Goal: Information Seeking & Learning: Learn about a topic

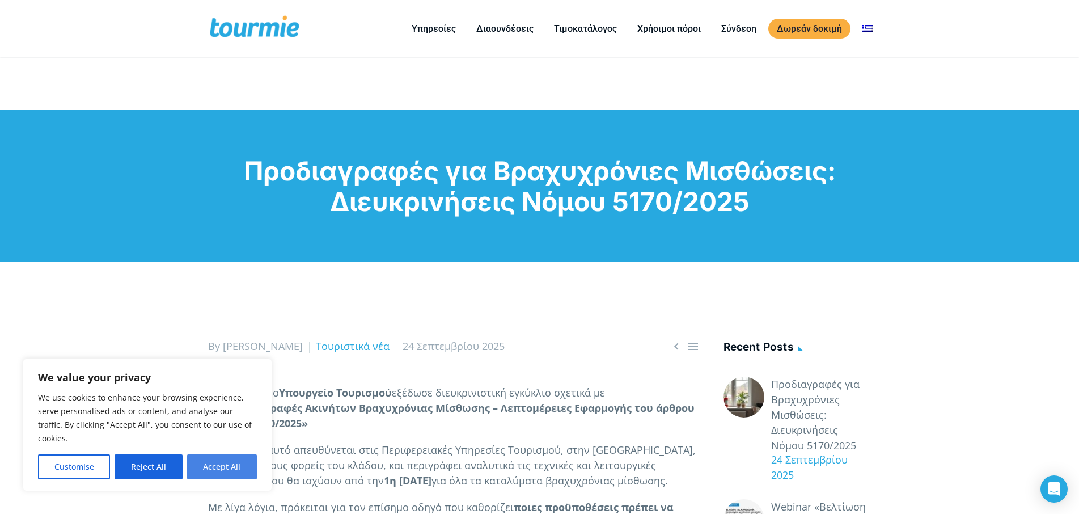
click at [242, 467] on button "Accept All" at bounding box center [222, 466] width 70 height 25
checkbox input "true"
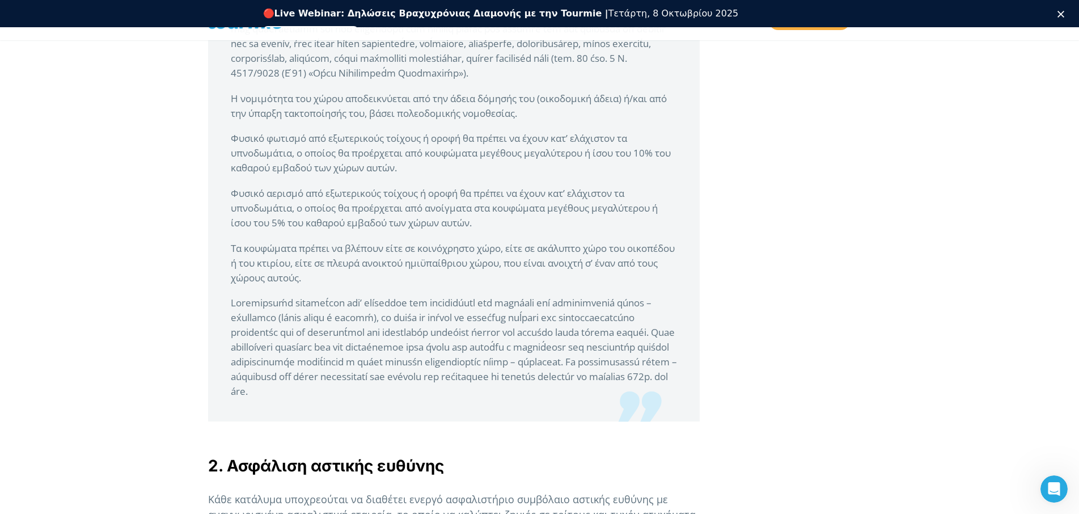
scroll to position [1562, 0]
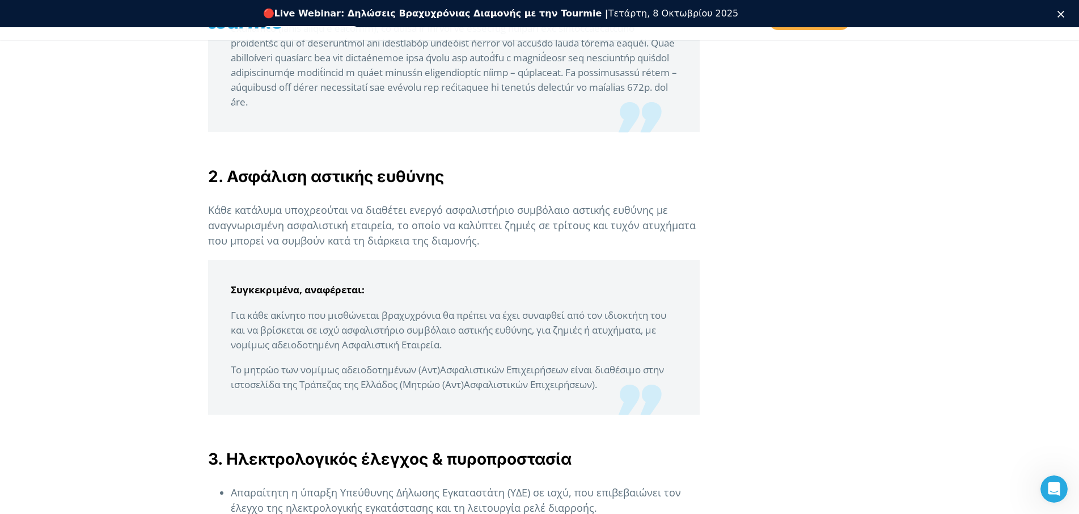
click at [342, 386] on p "Το μητρώο των νομίμως αδειοδοτημένων (Αντ)Ασφαλιστικών Επιχειρήσεων είναι…" at bounding box center [454, 376] width 446 height 29
click at [410, 386] on p "Το μητρώο των νομίμως αδειοδοτημένων (Αντ)Ασφαλιστικών Επιχειρήσεων είναι…" at bounding box center [454, 376] width 446 height 29
drag, startPoint x: 512, startPoint y: 390, endPoint x: 604, endPoint y: 390, distance: 91.9
click at [514, 390] on p "Το μητρώο των νομίμως αδειοδοτημένων (Αντ)Ασφαλιστικών Επιχειρήσεων είναι…" at bounding box center [454, 376] width 446 height 29
click at [607, 389] on p "Το μητρώο των νομίμως αδειοδοτημένων (Αντ)Ασφαλιστικών Επιχειρήσεων είναι…" at bounding box center [454, 376] width 446 height 29
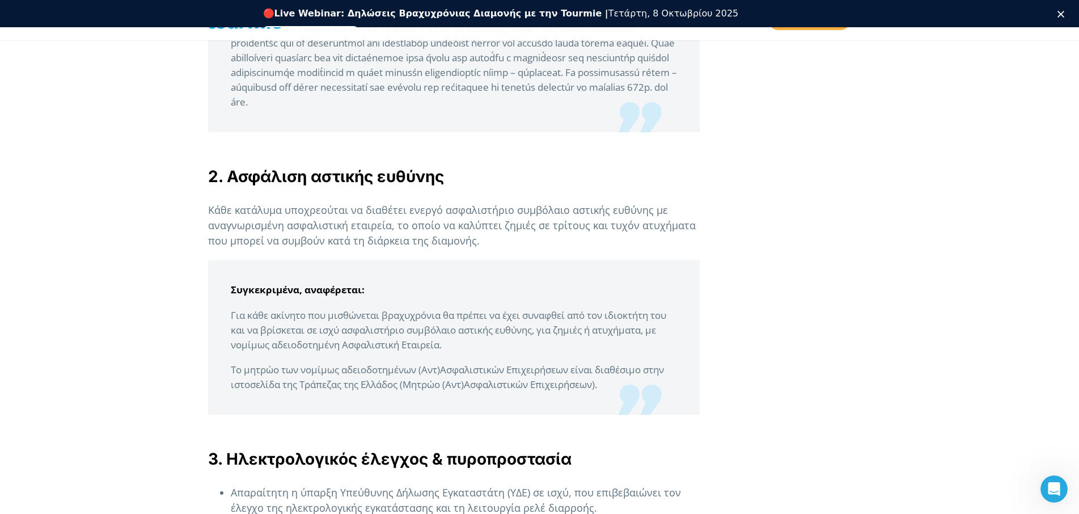
drag, startPoint x: 349, startPoint y: 401, endPoint x: 465, endPoint y: 399, distance: 115.7
click at [353, 392] on p "Το μητρώο των νομίμως αδειοδοτημένων (Αντ)Ασφαλιστικών Επιχειρήσεων είναι…" at bounding box center [454, 376] width 446 height 29
click at [465, 392] on p "Το μητρώο των νομίμως αδειοδοτημένων (Αντ)Ασφαλιστικών Επιχειρήσεων είναι…" at bounding box center [454, 376] width 446 height 29
click at [542, 392] on p "Το μητρώο των νομίμως αδειοδοτημένων (Αντ)Ασφαλιστικών Επιχειρήσεων είναι…" at bounding box center [454, 376] width 446 height 29
click at [600, 392] on p "Το μητρώο των νομίμως αδειοδοτημένων (Αντ)Ασφαλιστικών Επιχειρήσεων είναι…" at bounding box center [454, 376] width 446 height 29
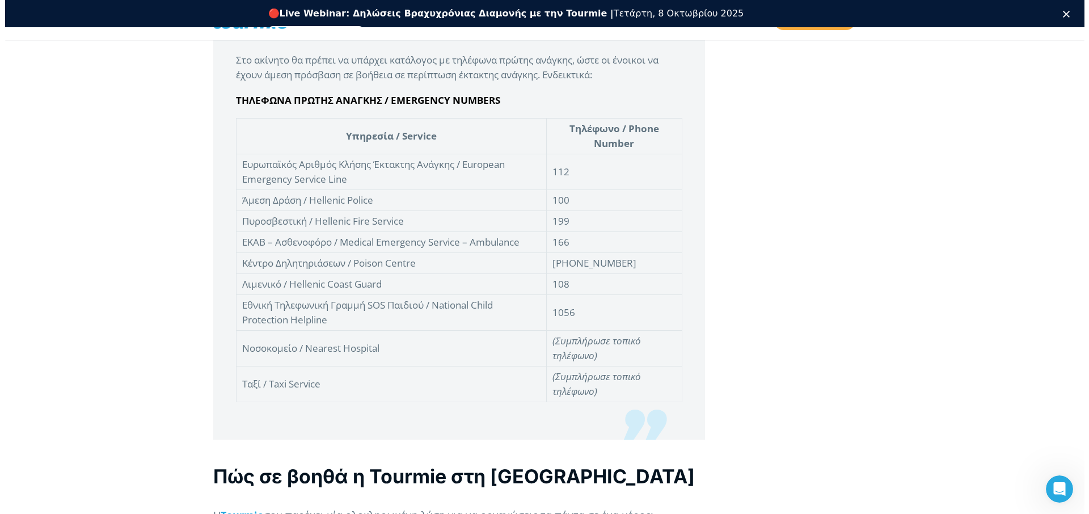
scroll to position [3239, 0]
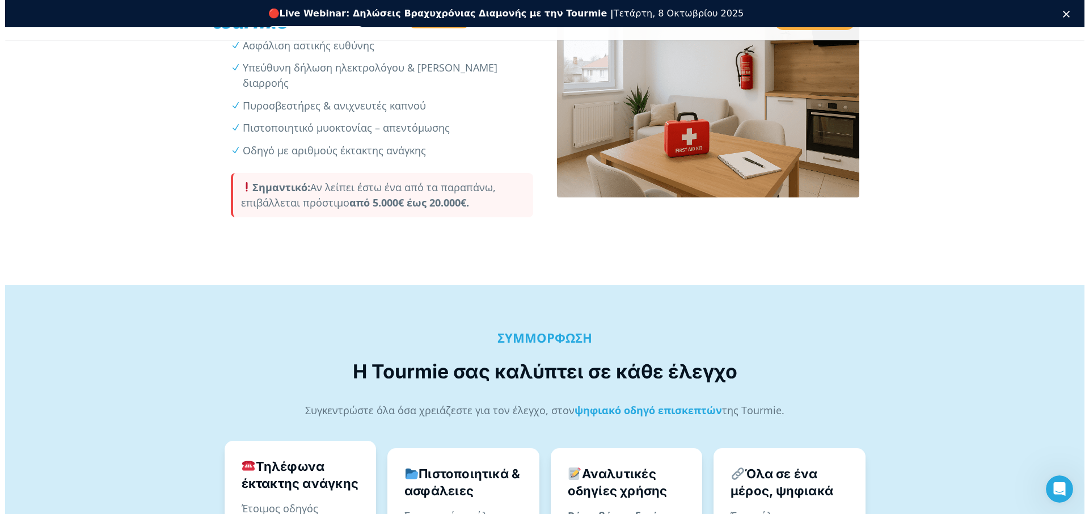
scroll to position [694, 0]
